Goal: Check status: Check status

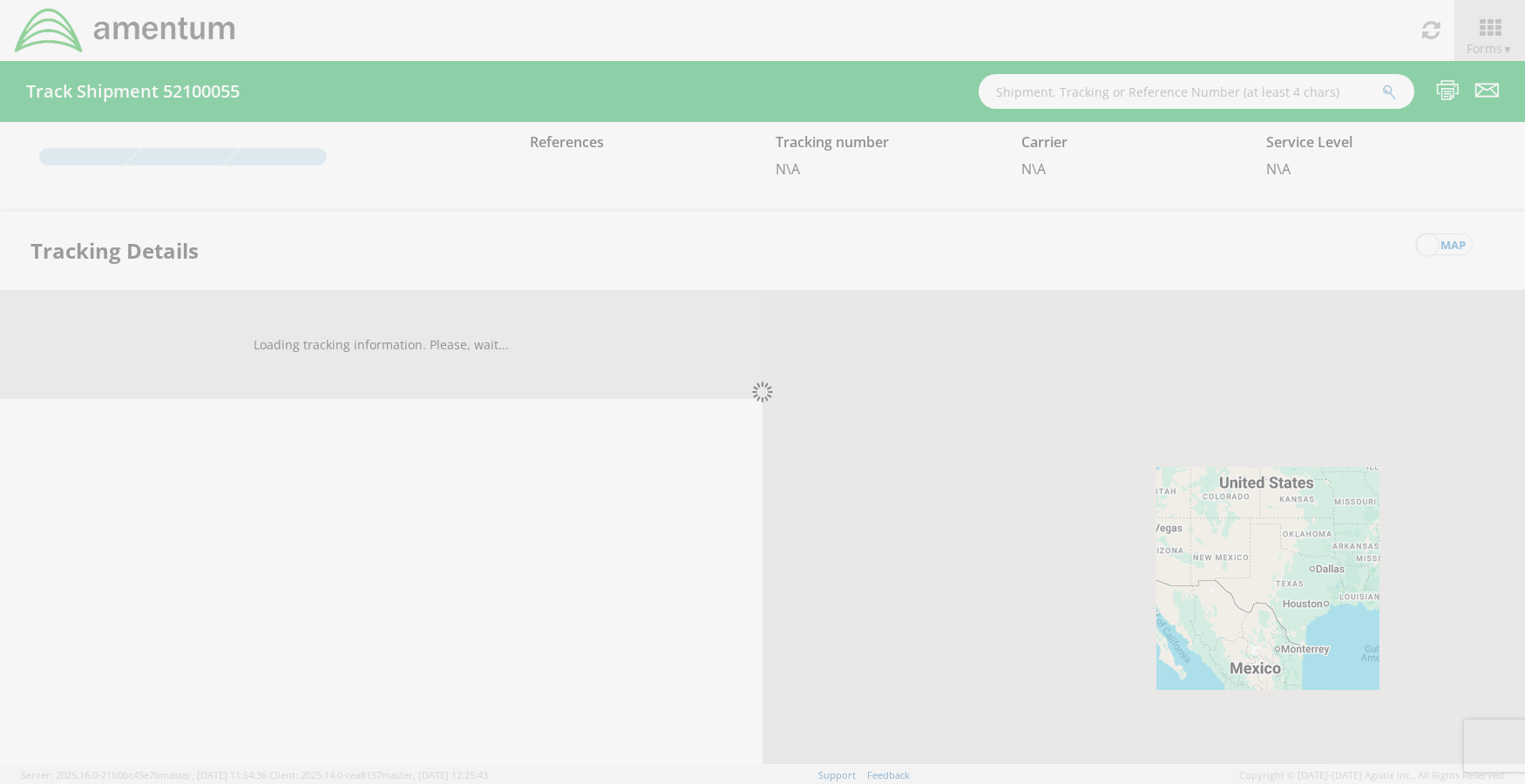
click at [1111, 99] on div at bounding box center [762, 392] width 1525 height 784
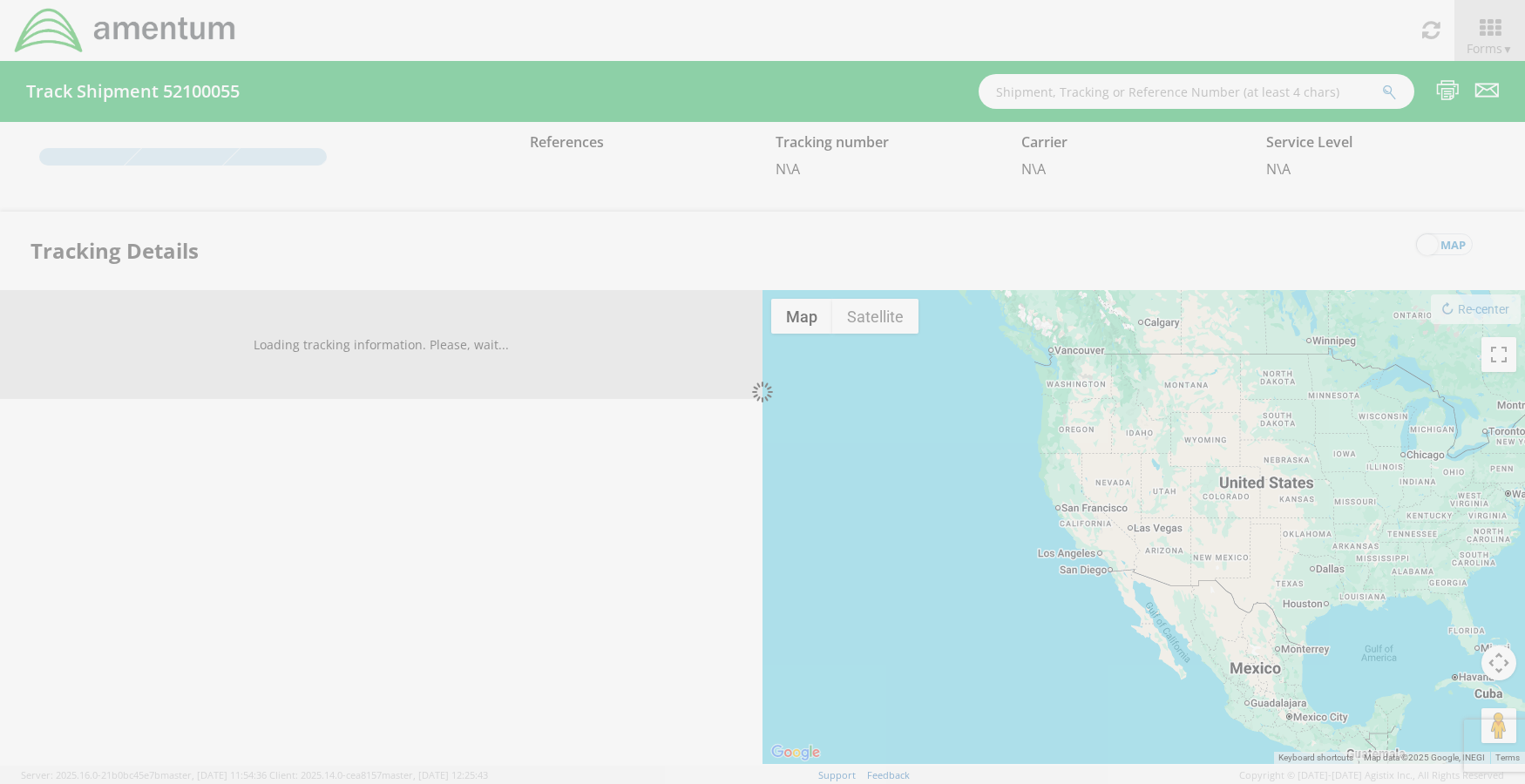
click at [1106, 93] on div at bounding box center [762, 392] width 1525 height 784
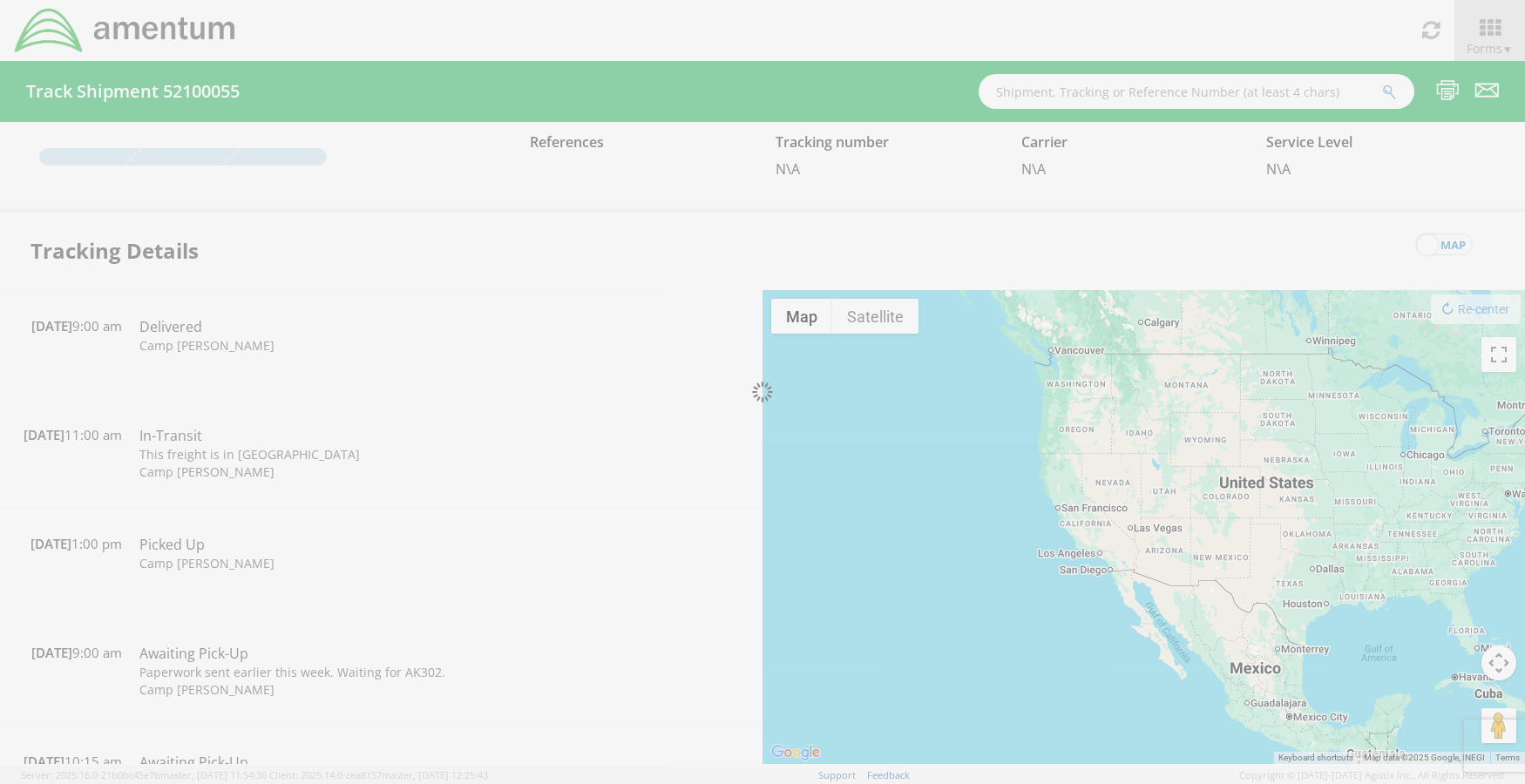
click at [1106, 93] on div at bounding box center [762, 392] width 1525 height 784
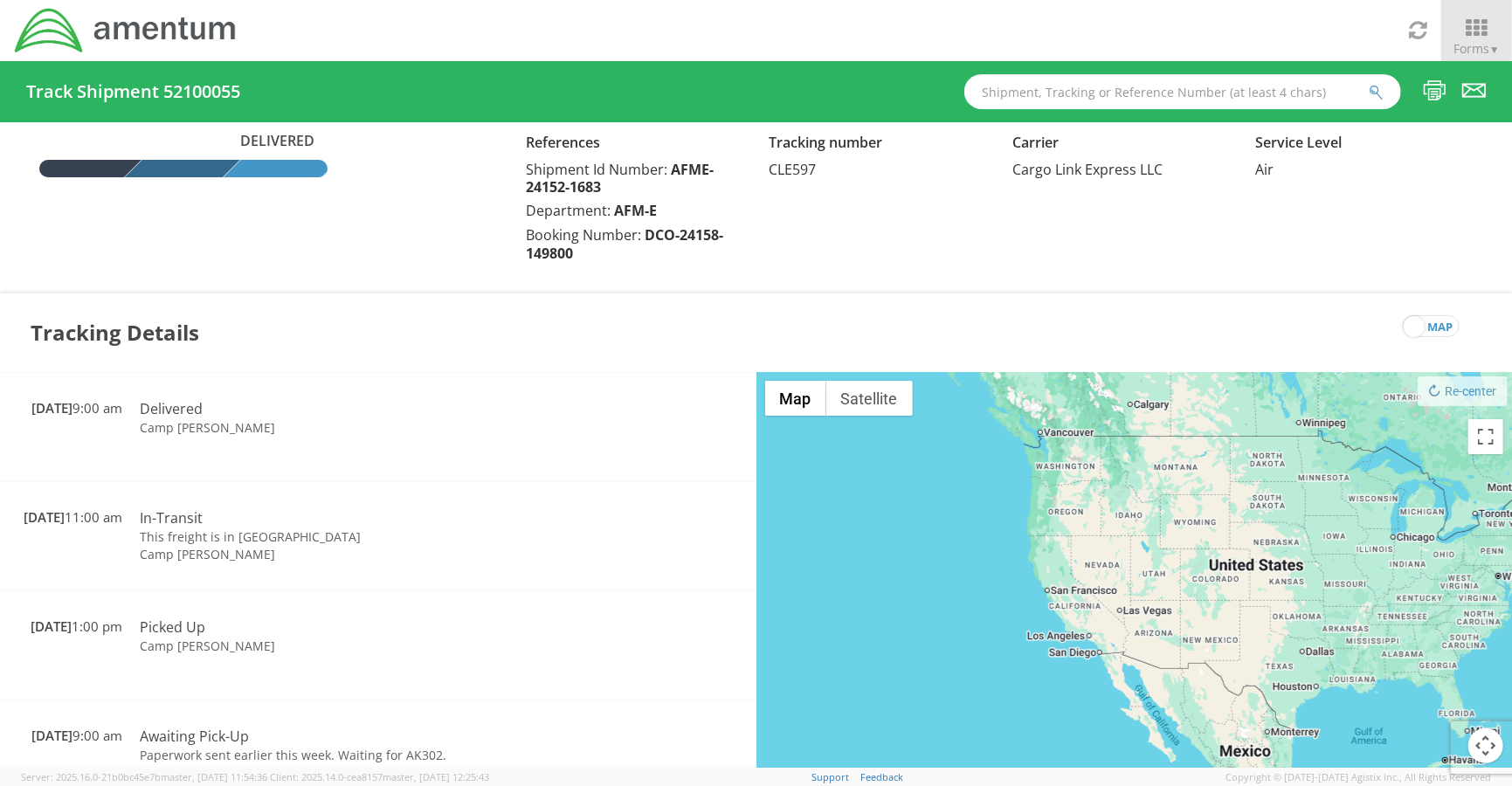
click at [1055, 97] on input "text" at bounding box center [1182, 92] width 437 height 35
paste input "4678964710"
type input "4678964710"
click at [1369, 83] on button "submit" at bounding box center [1375, 94] width 15 height 21
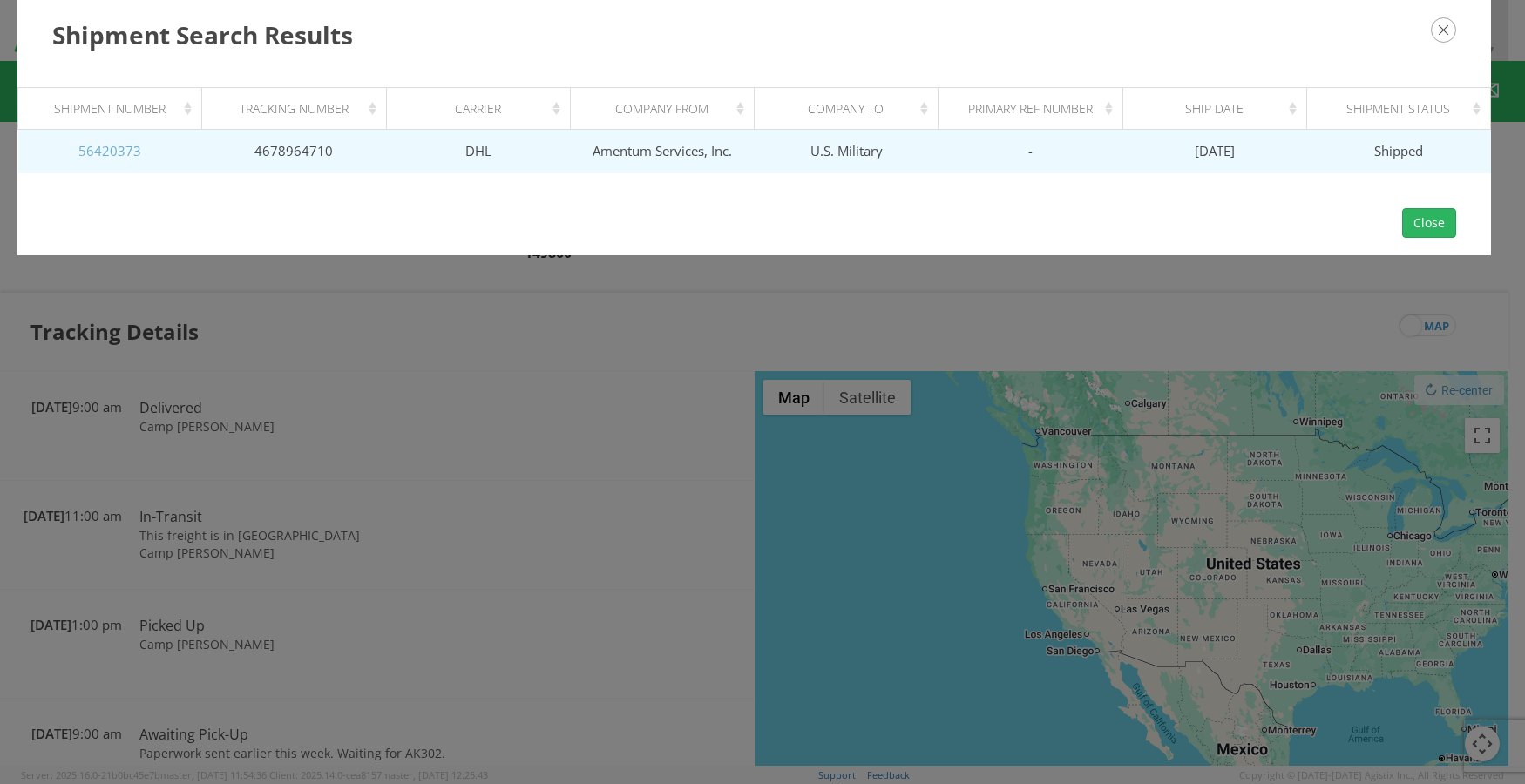
click at [128, 145] on link "56420373" at bounding box center [109, 151] width 63 height 17
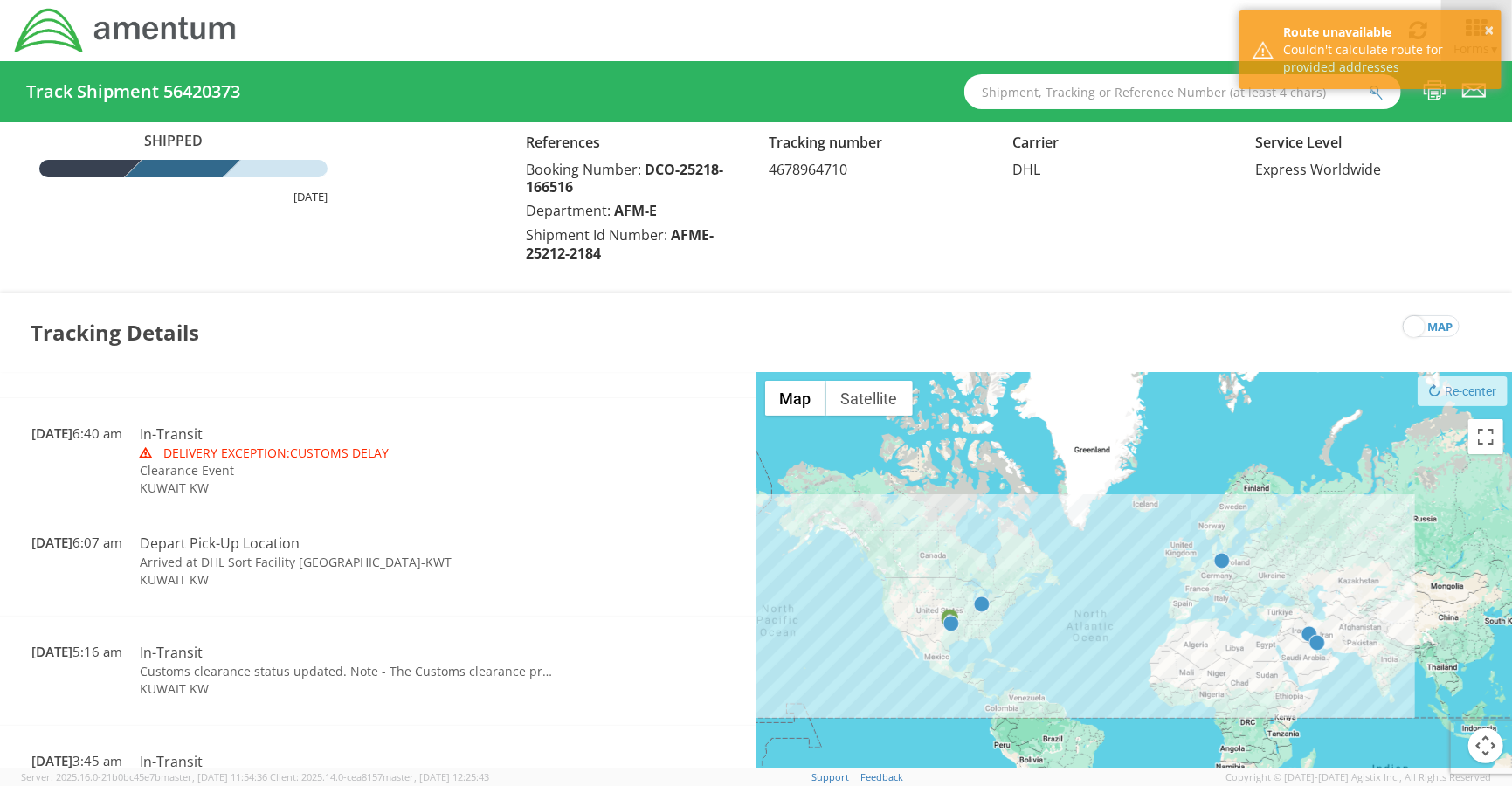
scroll to position [655, 0]
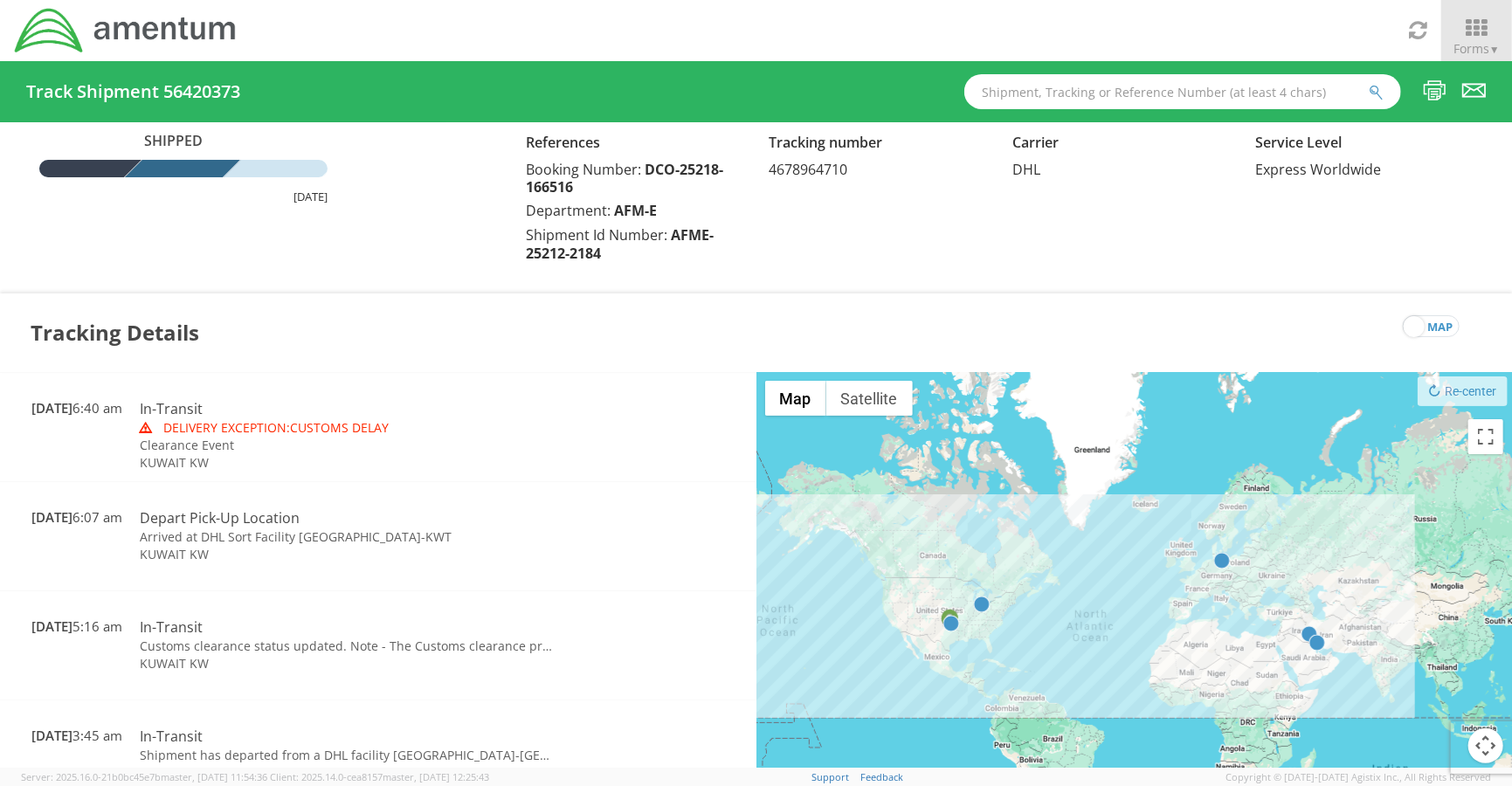
drag, startPoint x: 672, startPoint y: 236, endPoint x: 678, endPoint y: 245, distance: 10.8
click at [677, 265] on div "References Booking Number: DCO-25218-166516 Department: AFM-E Shipment Id Numbe…" at bounding box center [634, 199] width 243 height 137
click at [669, 233] on span "AFME-25212-2184" at bounding box center [620, 244] width 188 height 38
click at [681, 252] on div "Shipment Id Number: AFME-25212-2184" at bounding box center [634, 244] width 216 height 38
drag, startPoint x: 672, startPoint y: 237, endPoint x: 677, endPoint y: 252, distance: 15.8
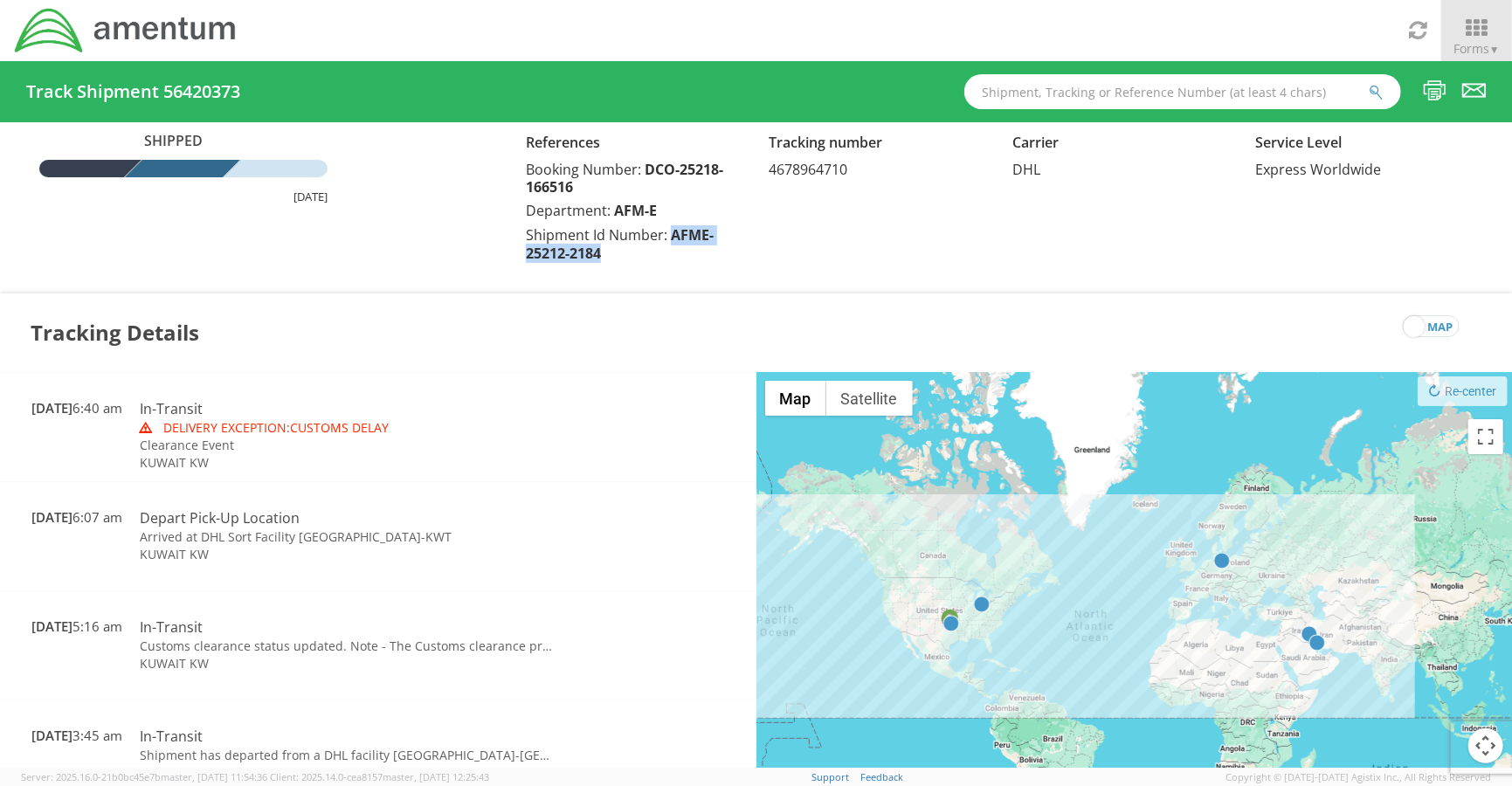
click at [677, 252] on div "Shipment Id Number: AFME-25212-2184" at bounding box center [634, 244] width 216 height 38
copy span "AFME-25212-2184"
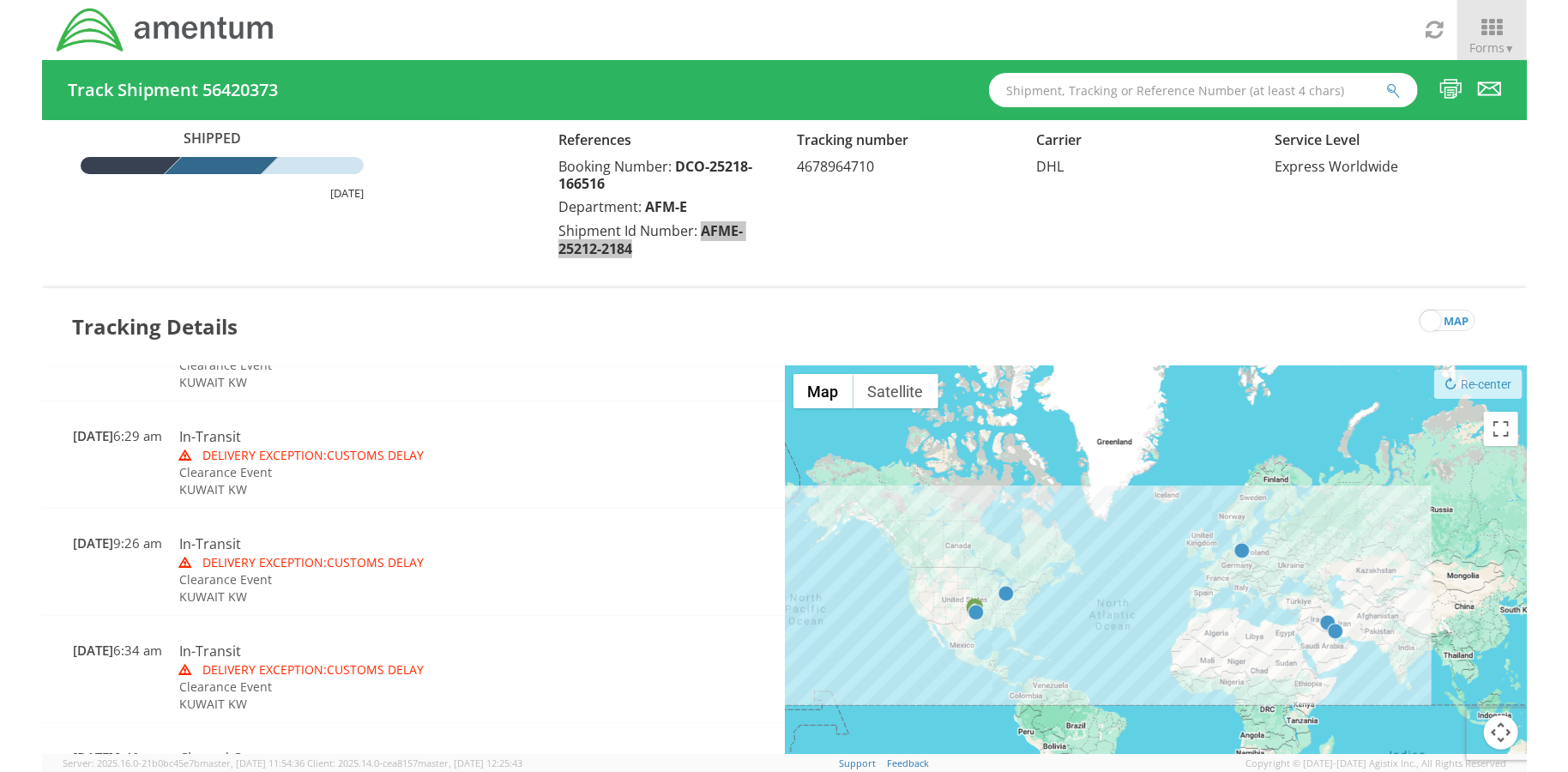
scroll to position [0, 0]
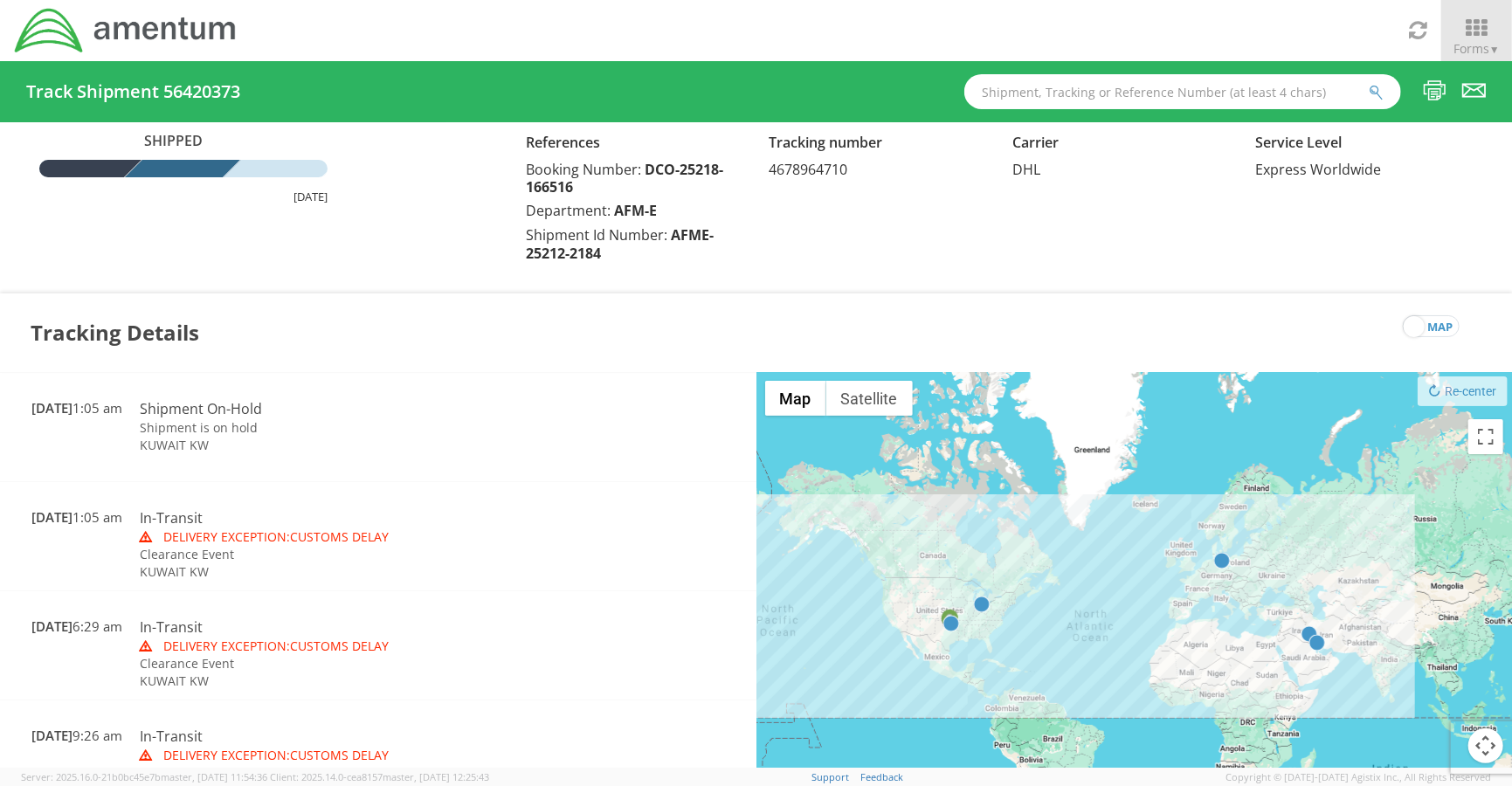
click at [822, 162] on span "4678964710" at bounding box center [807, 170] width 79 height 19
copy span "4678964710"
